Goal: Check status: Check status

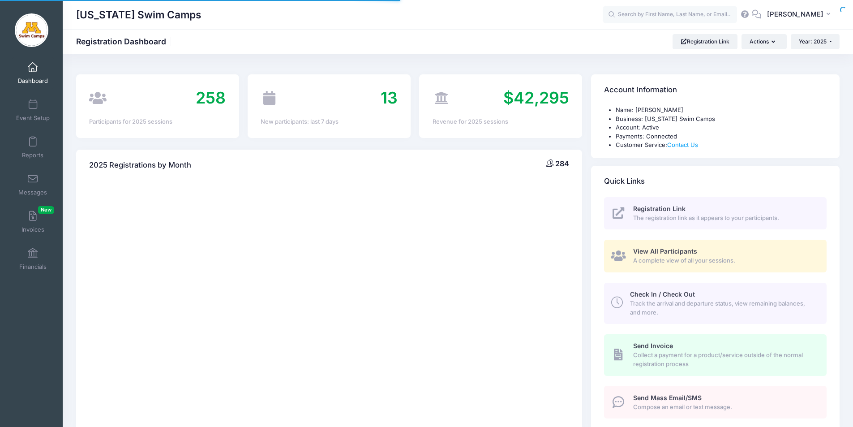
select select
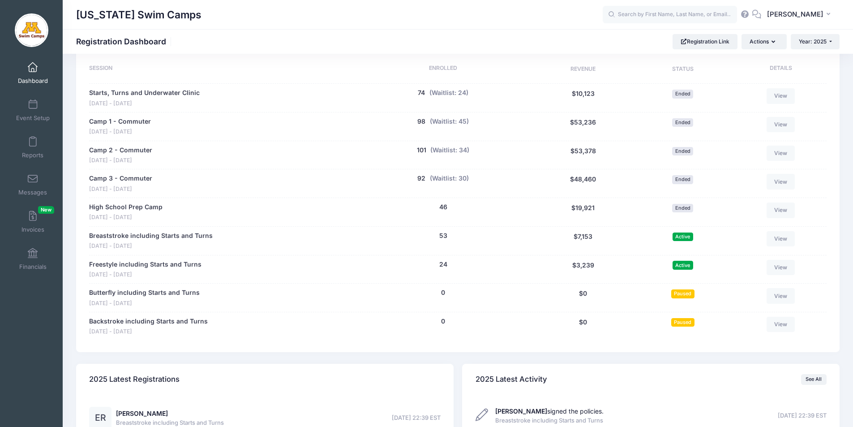
scroll to position [431, 0]
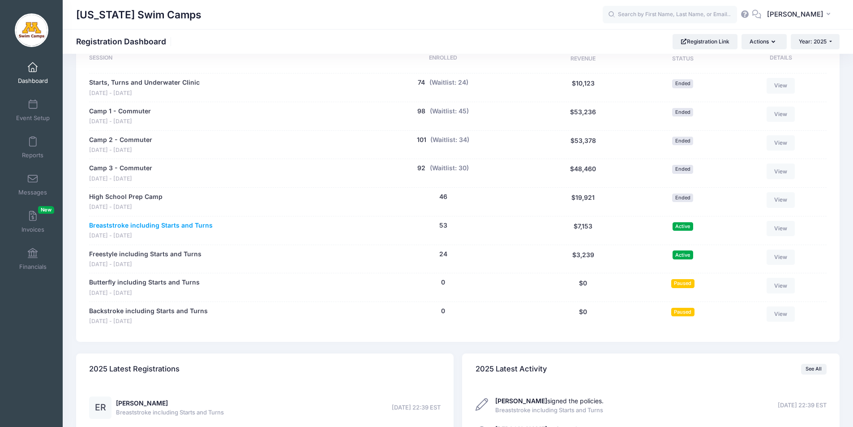
click at [142, 225] on link "Breaststroke including Starts and Turns" at bounding box center [151, 225] width 124 height 9
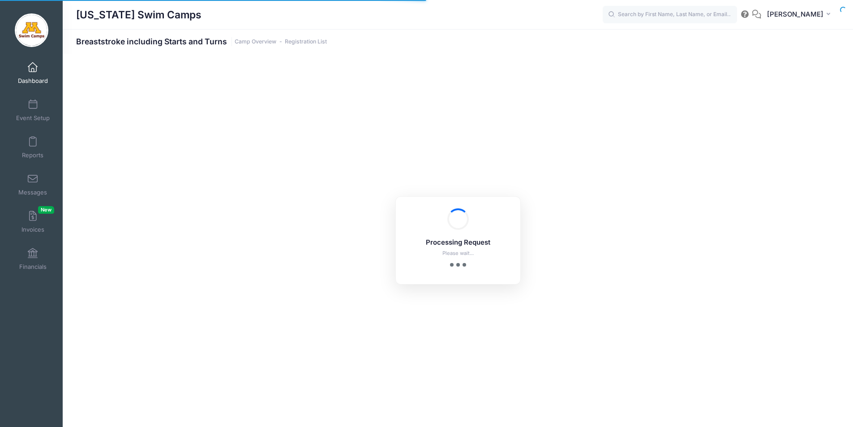
select select "10"
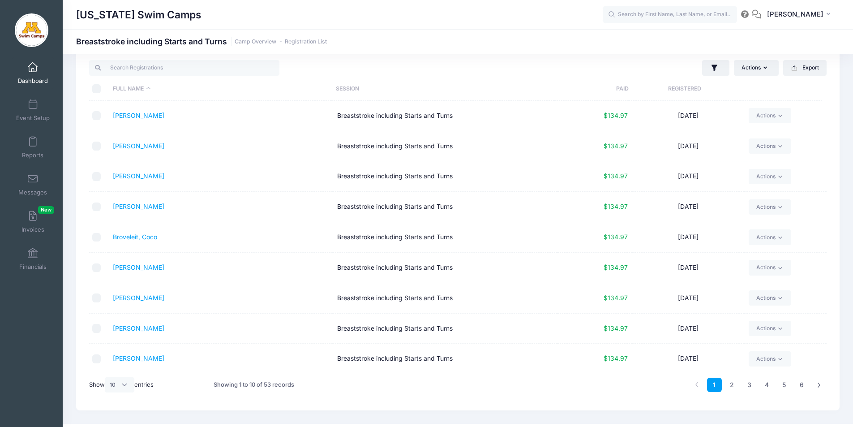
scroll to position [38, 0]
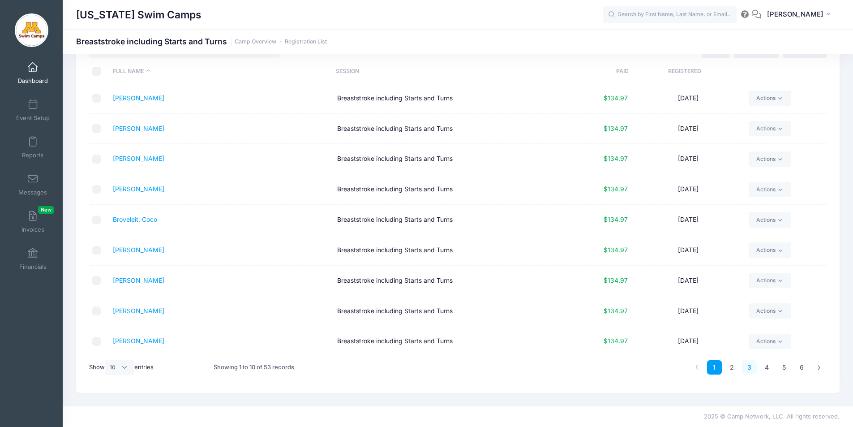
click at [748, 368] on link "3" at bounding box center [749, 367] width 15 height 15
click at [765, 368] on link "4" at bounding box center [767, 367] width 15 height 15
click at [782, 369] on link "5" at bounding box center [784, 367] width 15 height 15
click at [125, 219] on link "Ruan, Emma" at bounding box center [139, 219] width 52 height 8
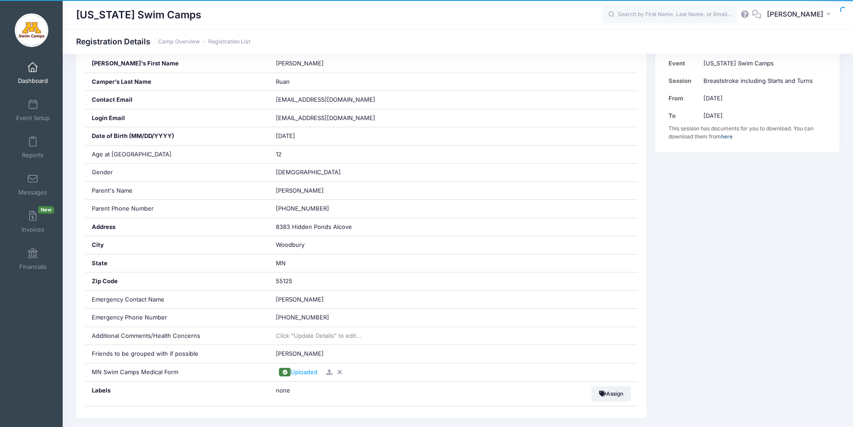
scroll to position [206, 0]
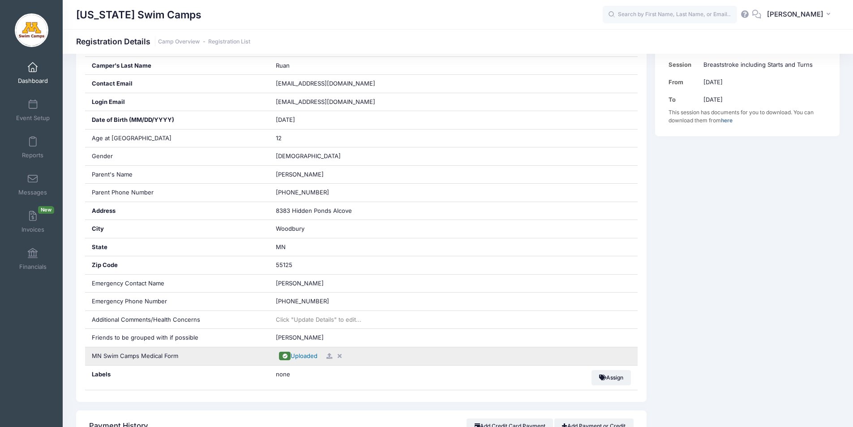
click at [309, 356] on span "Uploaded" at bounding box center [304, 355] width 27 height 7
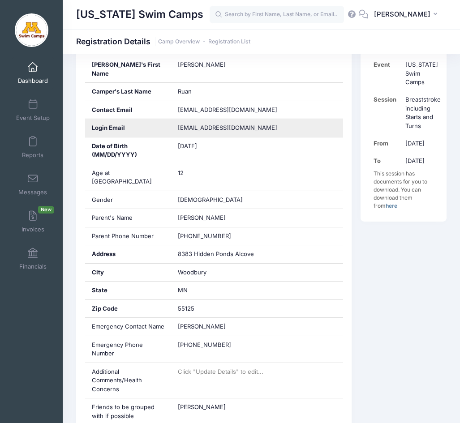
click at [200, 124] on span "xufang81@gmail.com" at bounding box center [234, 128] width 112 height 9
copy div "xufang81@gmail.com"
